Goal: Information Seeking & Learning: Compare options

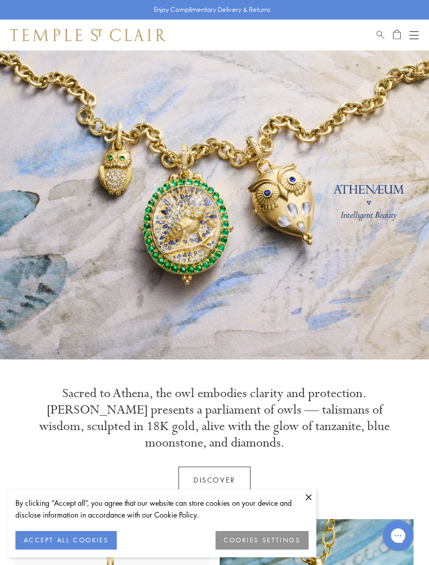
click at [75, 536] on button "ACCEPT ALL COOKIES" at bounding box center [65, 540] width 101 height 19
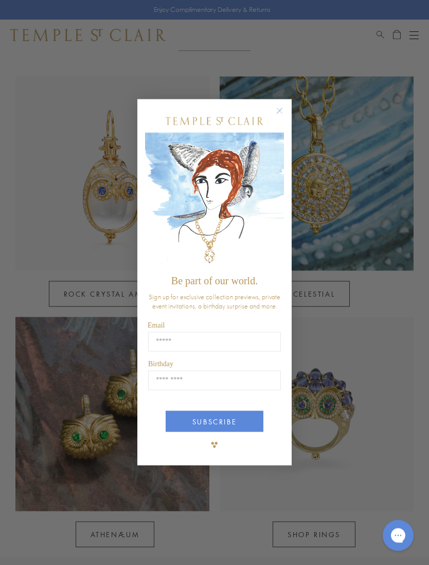
click at [281, 109] on circle "Close dialog" at bounding box center [280, 111] width 12 height 12
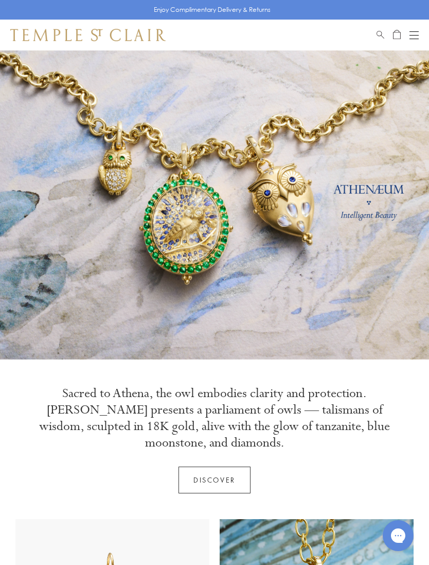
click at [423, 29] on div "Shop Shop Categories Amulets Pendants & Charms Lockets Chains & Leather Cords E…" at bounding box center [214, 35] width 429 height 31
click at [419, 39] on div "Open navigation" at bounding box center [414, 39] width 9 height 1
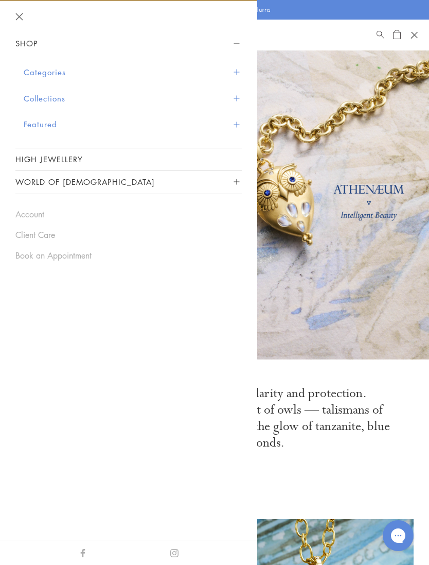
click at [71, 162] on link "High Jewellery" at bounding box center [128, 159] width 227 height 22
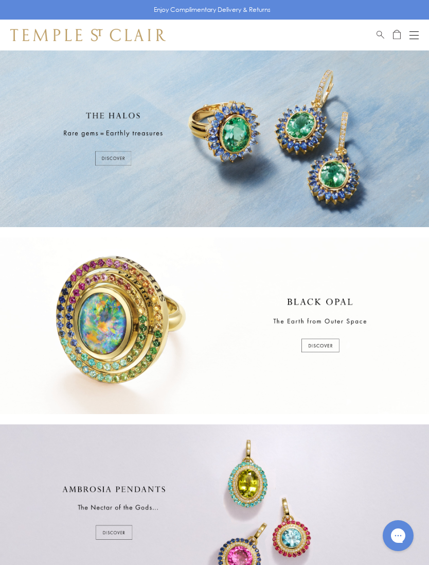
click at [318, 344] on div at bounding box center [214, 325] width 429 height 177
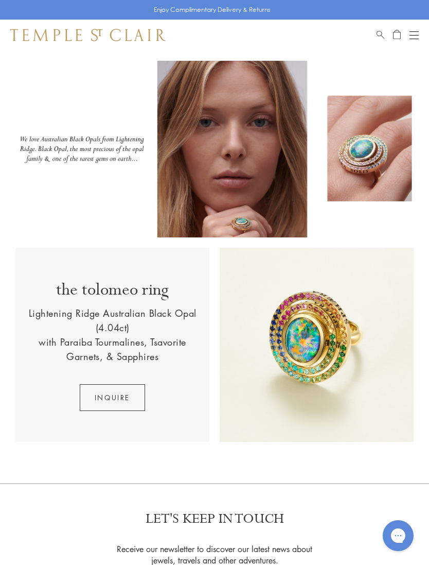
click at [412, 40] on button "Open navigation" at bounding box center [414, 35] width 9 height 12
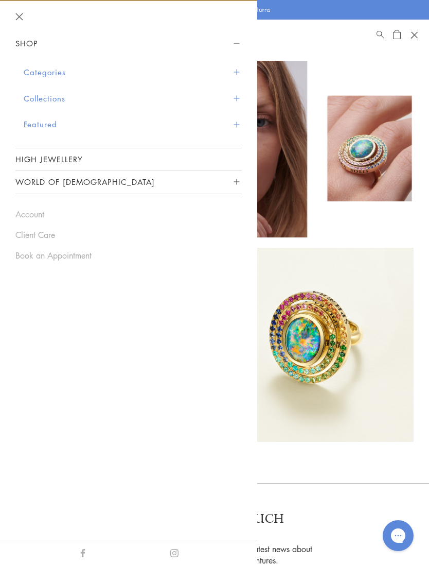
click at [236, 75] on button "Categories" at bounding box center [133, 72] width 218 height 26
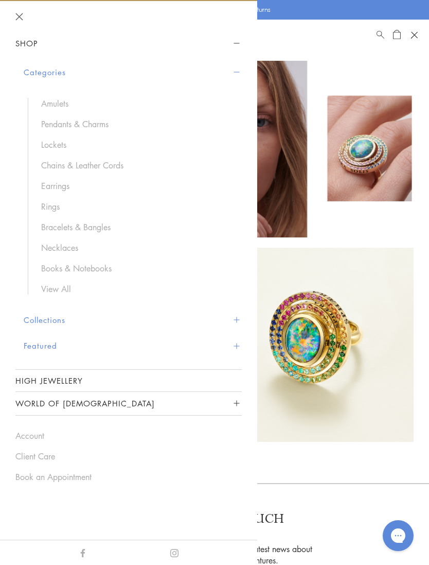
click at [71, 247] on link "Necklaces" at bounding box center [136, 247] width 190 height 11
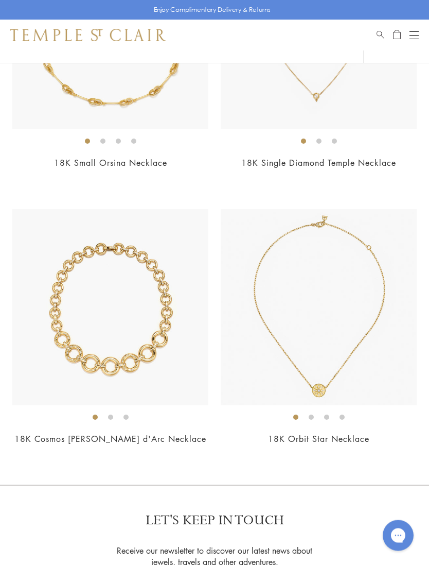
scroll to position [5488, 0]
click at [412, 39] on div "Open navigation" at bounding box center [414, 39] width 9 height 1
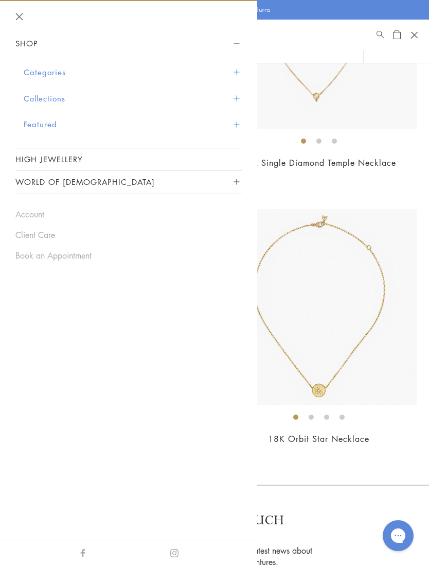
click at [239, 71] on span "Sidebar navigation" at bounding box center [237, 73] width 6 height 6
click at [239, 78] on button "Categories" at bounding box center [133, 72] width 218 height 26
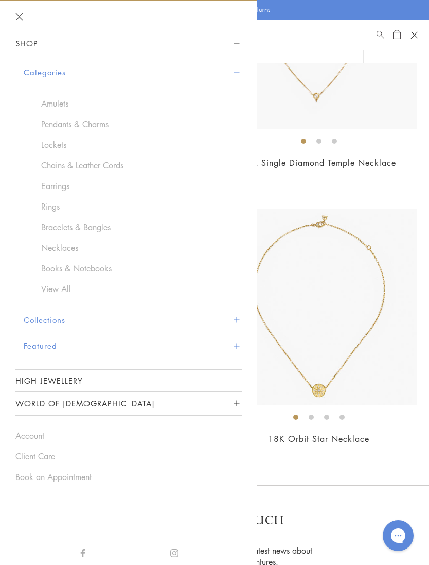
click at [98, 127] on link "Pendants & Charms" at bounding box center [136, 123] width 190 height 11
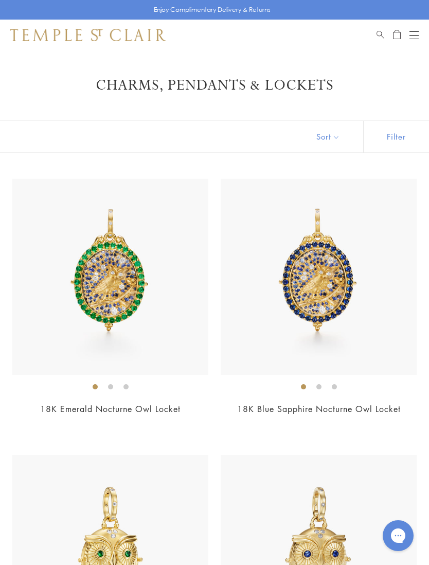
click at [345, 319] on img at bounding box center [319, 277] width 196 height 196
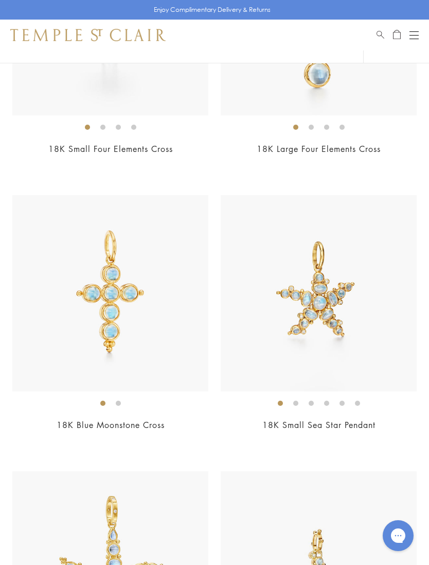
scroll to position [5229, 0]
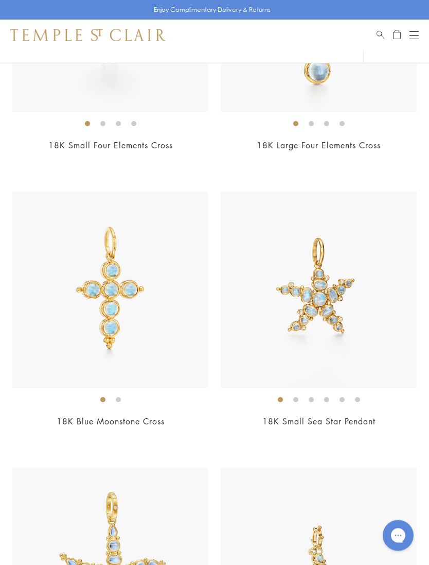
click at [79, 307] on img at bounding box center [110, 290] width 196 height 196
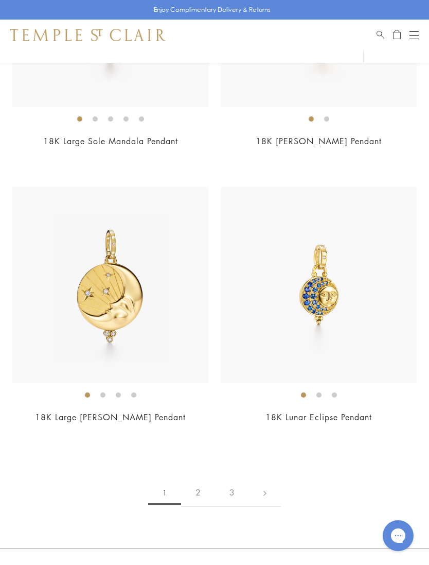
scroll to position [8831, 0]
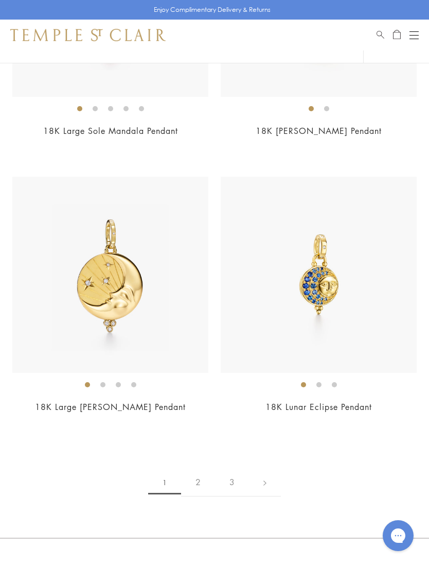
click at [200, 470] on link "2" at bounding box center [198, 482] width 34 height 28
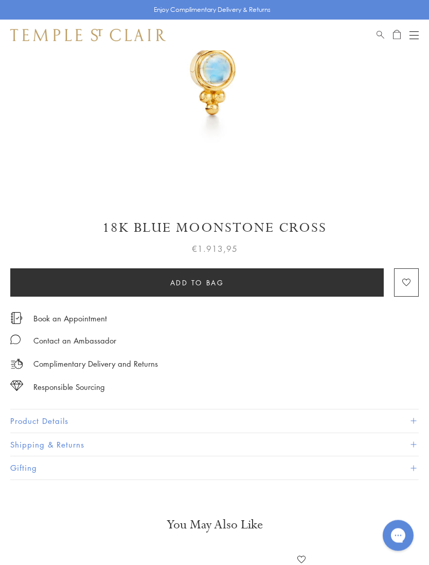
scroll to position [279, 0]
click at [417, 415] on button "Product Details" at bounding box center [214, 420] width 409 height 23
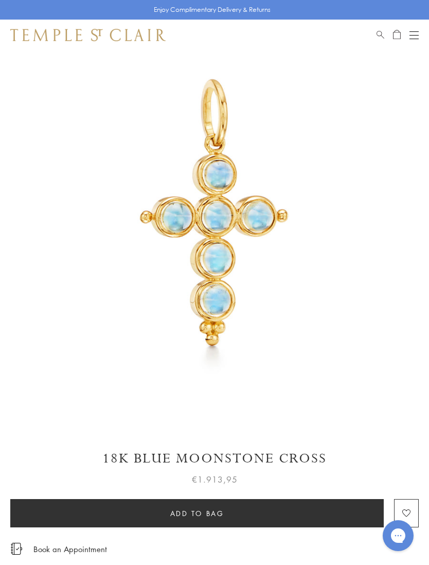
scroll to position [28, 0]
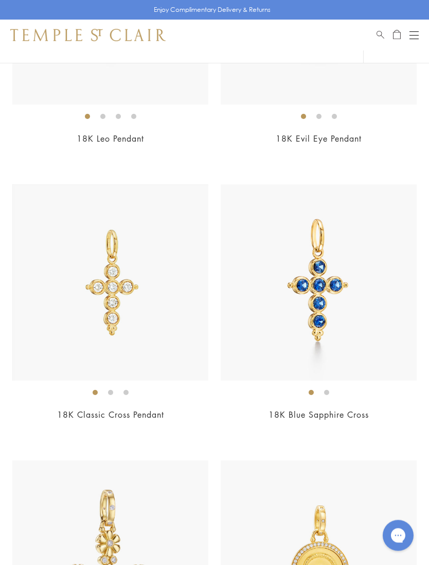
scroll to position [1915, 0]
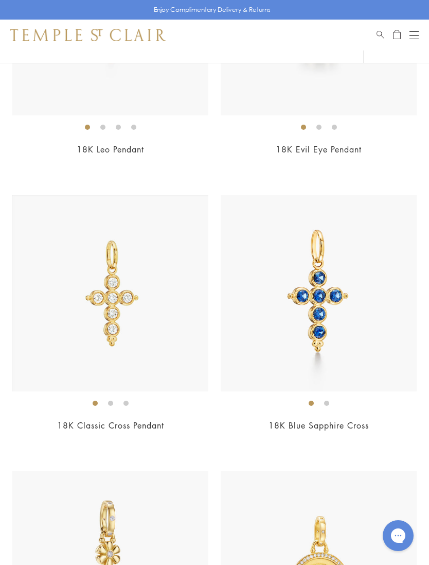
click at [324, 336] on img at bounding box center [319, 293] width 196 height 196
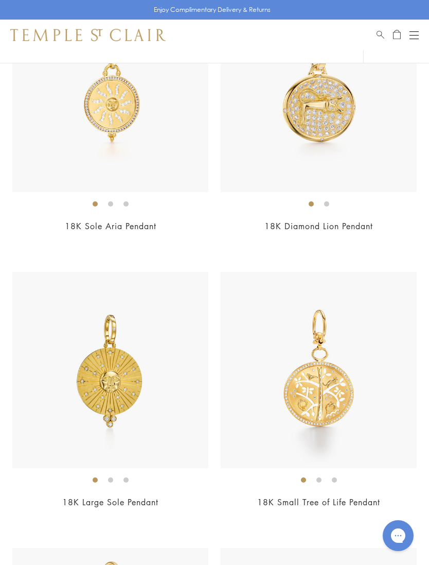
scroll to position [5978, 0]
click at [345, 380] on img at bounding box center [319, 369] width 196 height 196
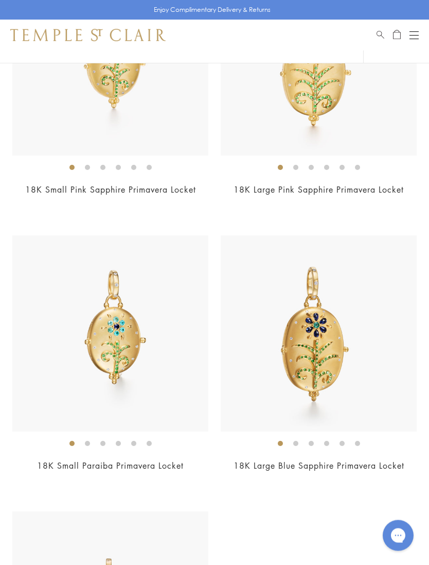
scroll to position [7395, 0]
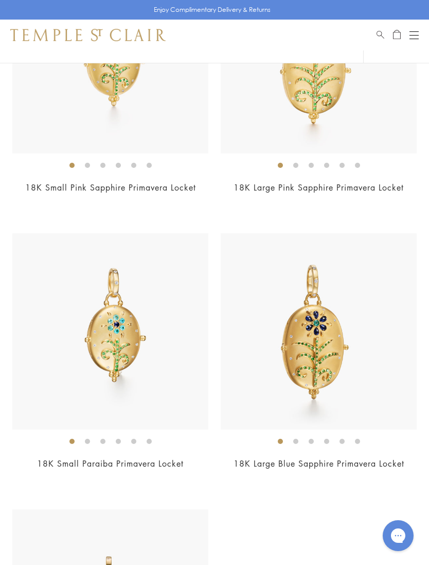
click at [349, 385] on img at bounding box center [319, 331] width 196 height 196
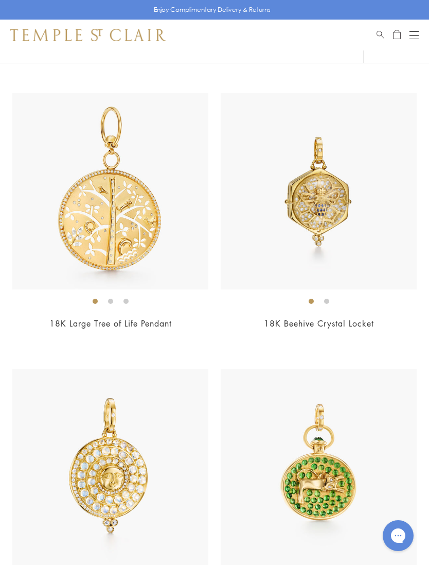
scroll to position [6395, 0]
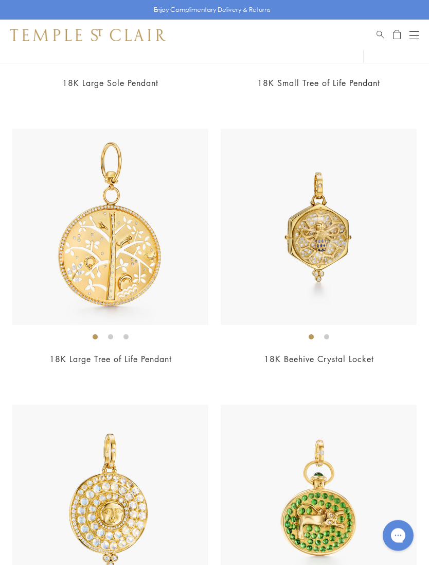
click at [379, 354] on h2 "18K Beehive Crystal Locket" at bounding box center [319, 360] width 196 height 12
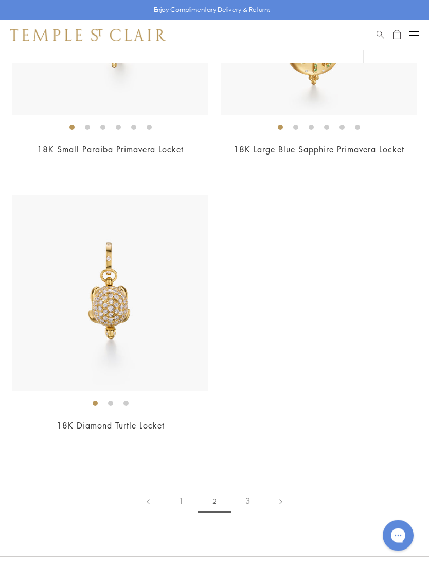
scroll to position [7720, 0]
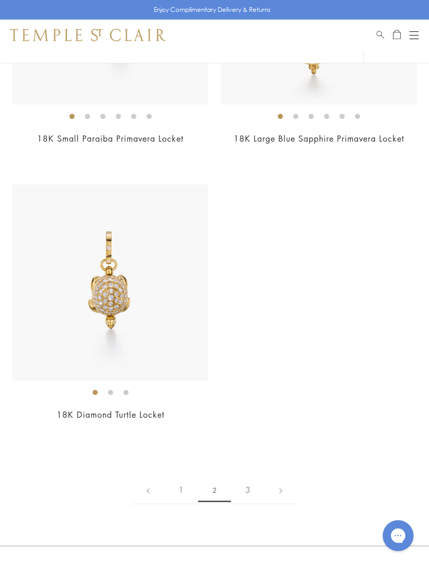
click at [252, 478] on link "3" at bounding box center [248, 490] width 34 height 28
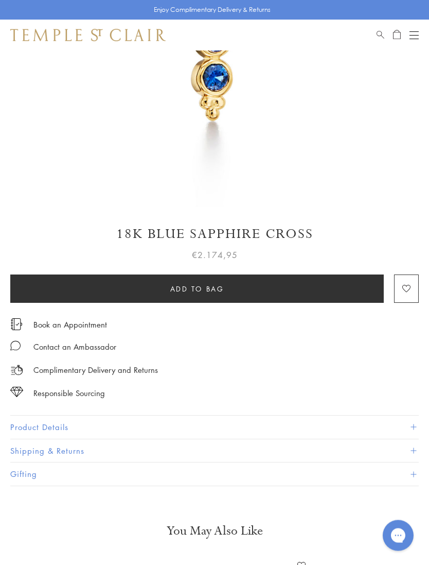
scroll to position [273, 0]
click at [410, 426] on button "Product Details" at bounding box center [214, 426] width 409 height 23
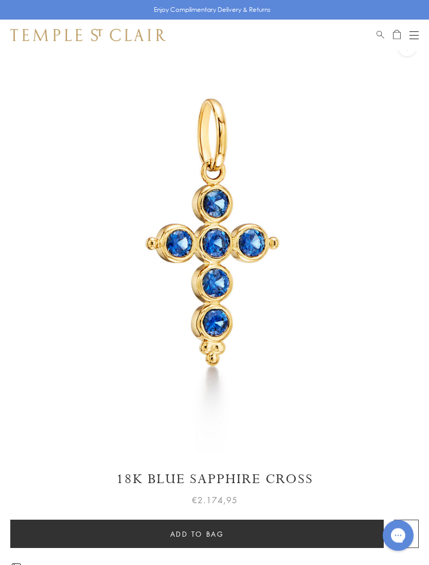
scroll to position [0, 0]
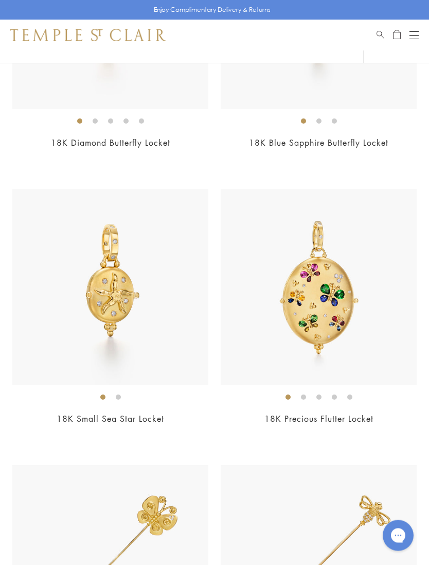
scroll to position [547, 0]
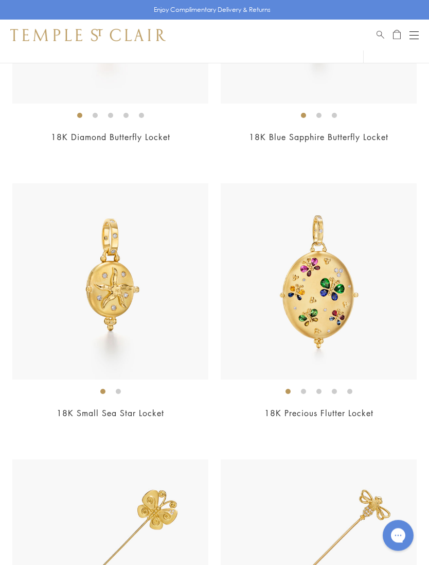
click at [385, 366] on img at bounding box center [319, 282] width 196 height 196
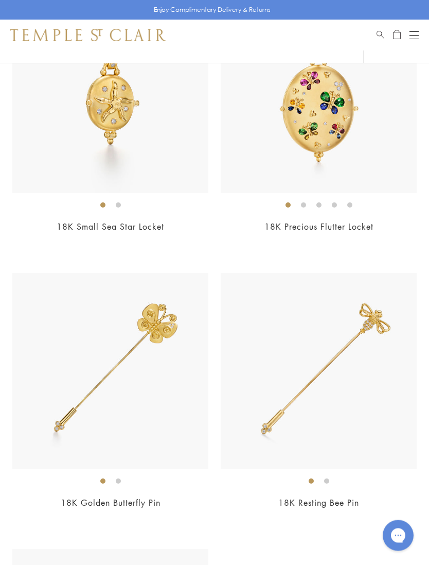
scroll to position [748, 0]
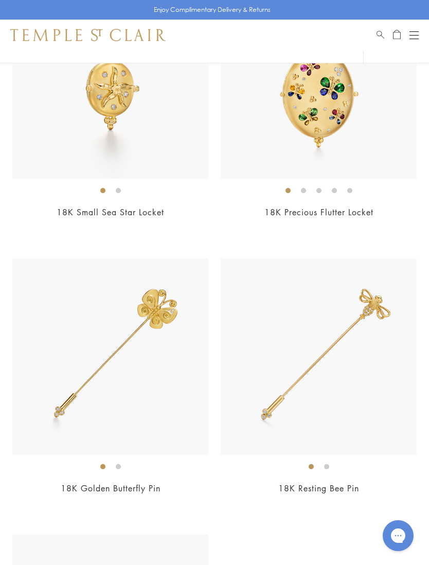
click at [387, 412] on img at bounding box center [319, 356] width 196 height 196
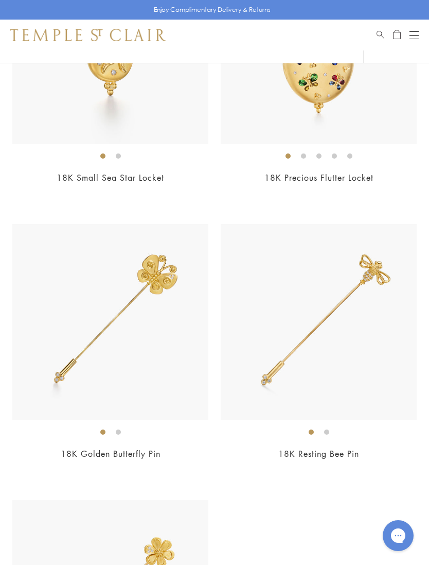
click at [410, 40] on button "Open navigation" at bounding box center [414, 35] width 9 height 12
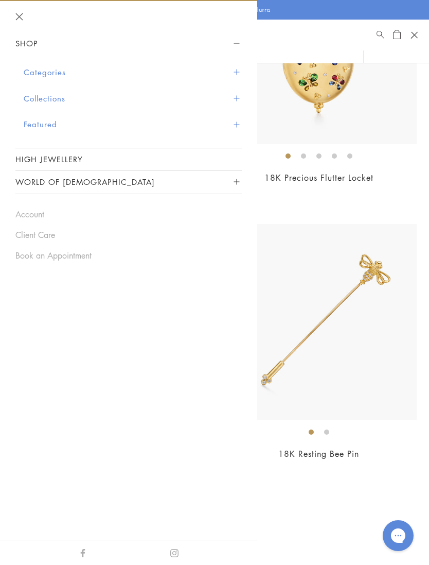
click at [240, 72] on button "Categories" at bounding box center [133, 72] width 218 height 26
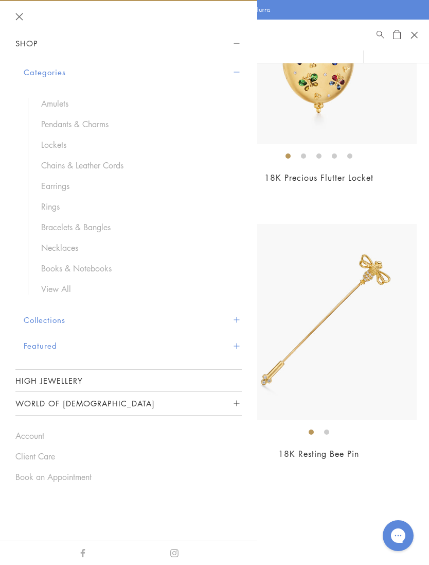
click at [62, 106] on link "Amulets" at bounding box center [136, 103] width 190 height 11
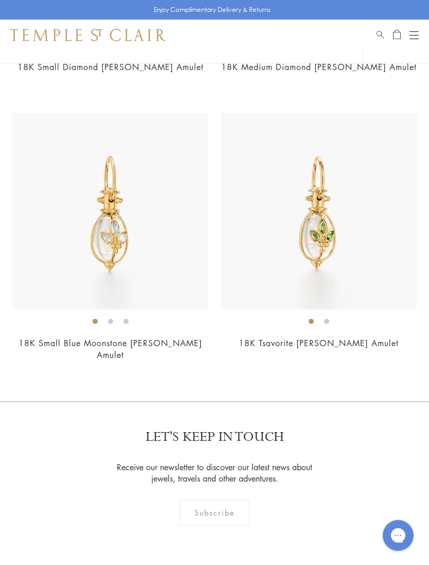
scroll to position [9444, 0]
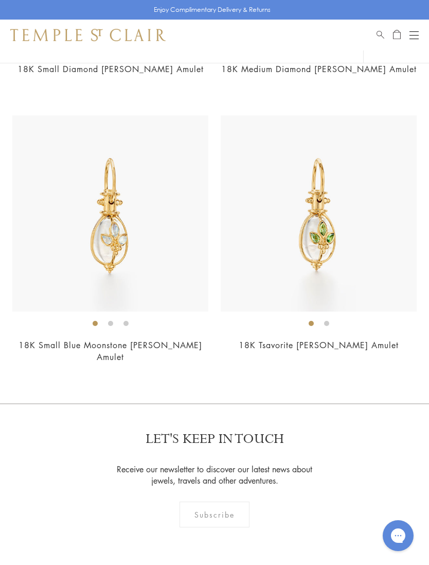
click at [410, 35] on div "Open navigation" at bounding box center [414, 35] width 9 height 1
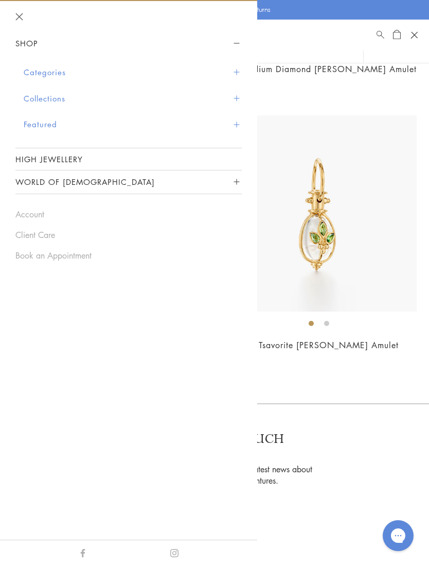
click at [240, 72] on button "Categories" at bounding box center [133, 72] width 218 height 26
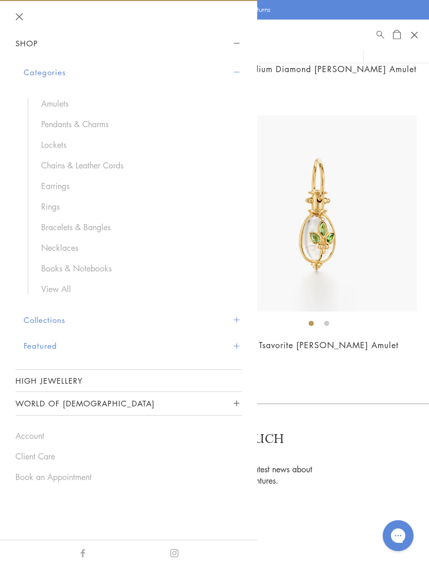
click at [119, 166] on link "Chains & Leather Cords" at bounding box center [136, 165] width 190 height 11
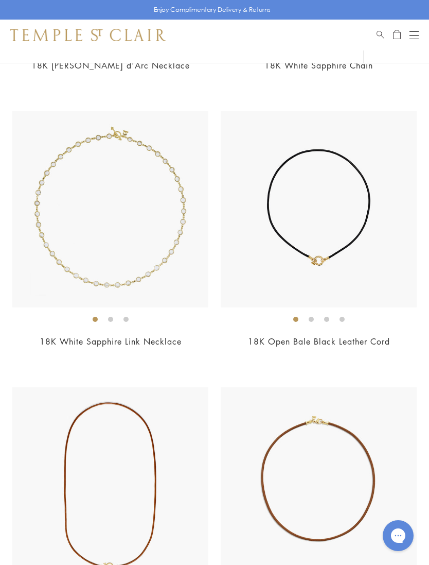
scroll to position [1998, 0]
click at [366, 256] on img at bounding box center [319, 210] width 196 height 196
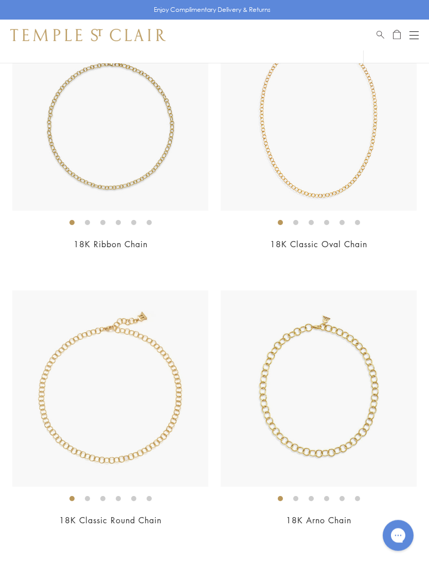
scroll to position [726, 0]
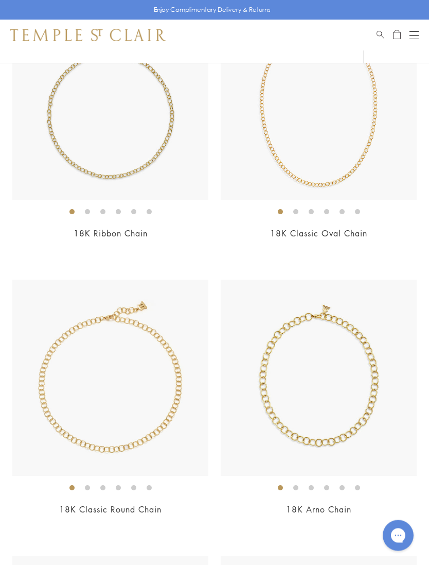
click at [376, 401] on img at bounding box center [319, 378] width 196 height 196
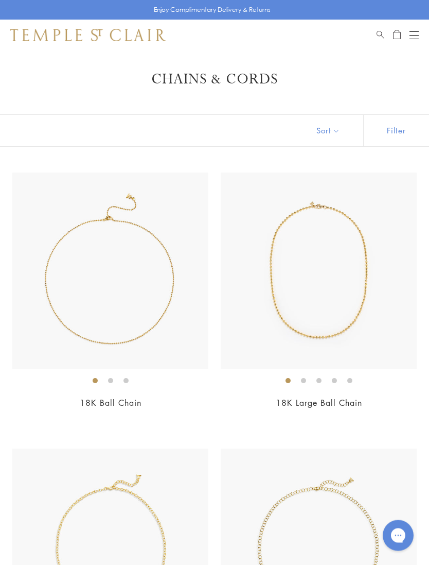
scroll to position [0, 0]
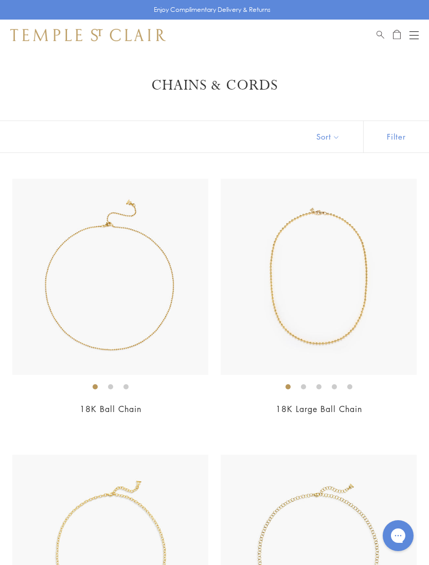
click at [355, 325] on img at bounding box center [319, 277] width 196 height 196
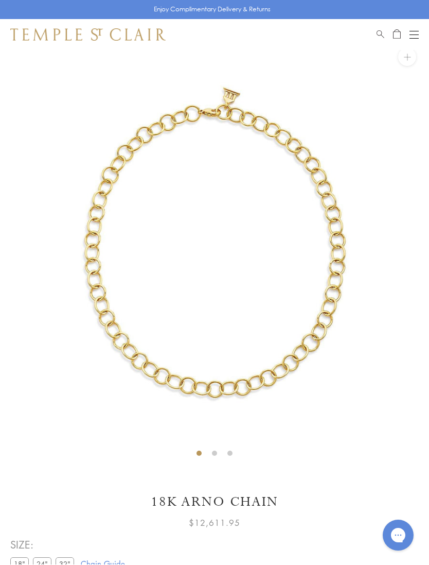
scroll to position [50, 0]
